Goal: Task Accomplishment & Management: Use online tool/utility

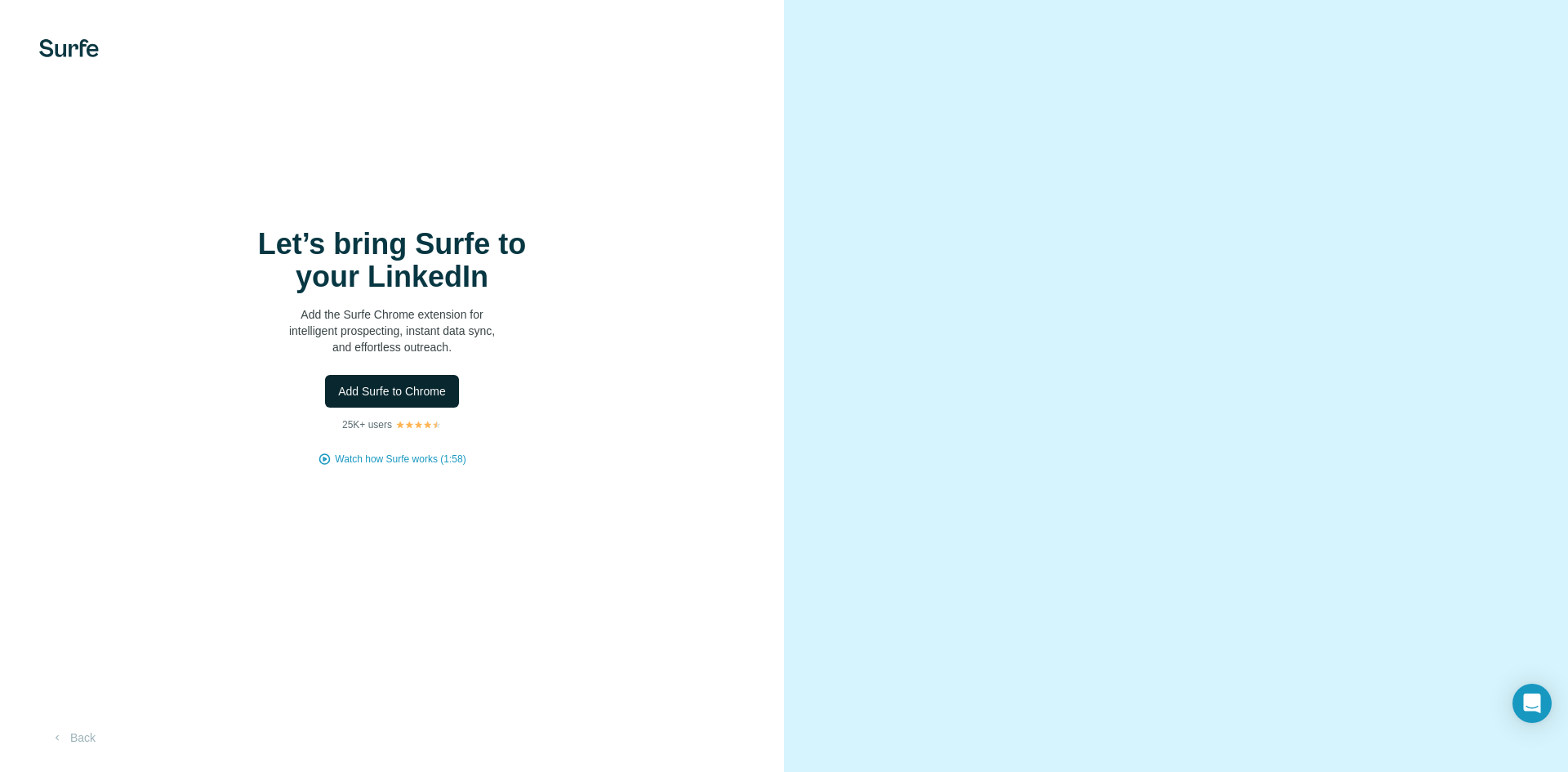
click at [425, 386] on span "Add Surfe to Chrome" at bounding box center [392, 390] width 108 height 16
click at [94, 735] on button "Back" at bounding box center [73, 737] width 68 height 30
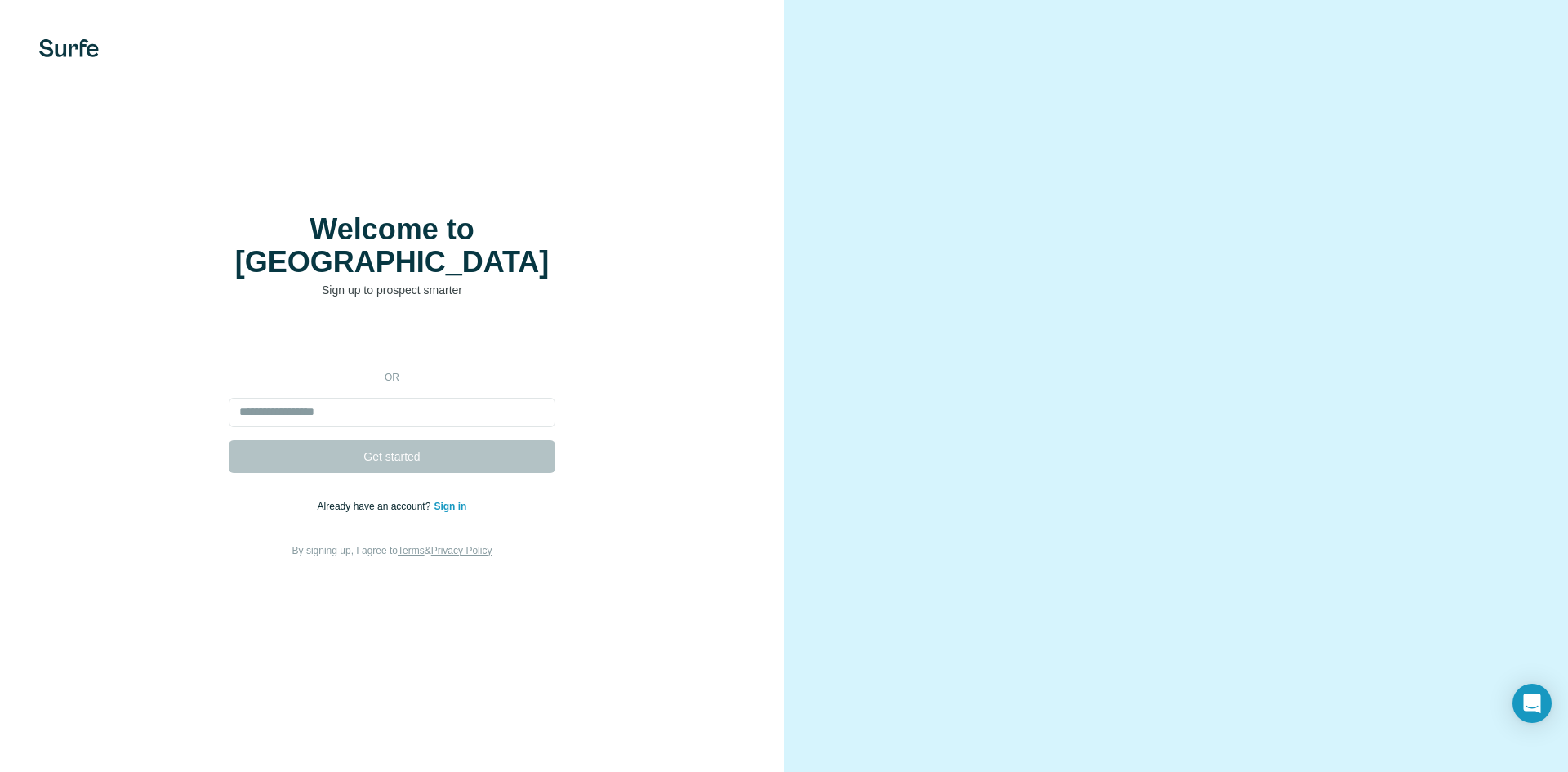
click at [457, 500] on link "Sign in" at bounding box center [449, 505] width 33 height 11
